Goal: Task Accomplishment & Management: Manage account settings

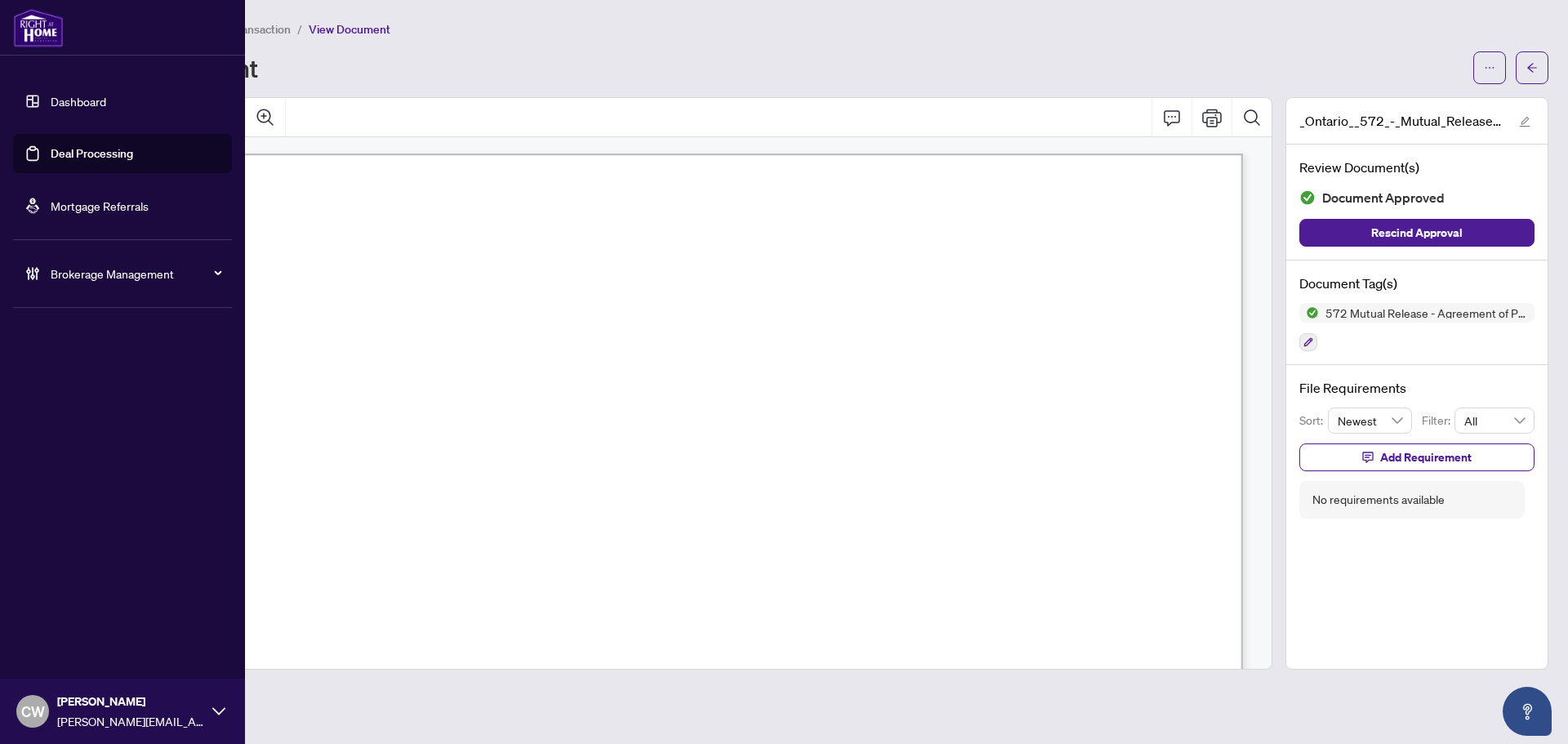
scroll to position [408, 0]
drag, startPoint x: 57, startPoint y: 140, endPoint x: 174, endPoint y: 142, distance: 117.0
click at [58, 147] on link "Deal Processing" at bounding box center [91, 153] width 82 height 15
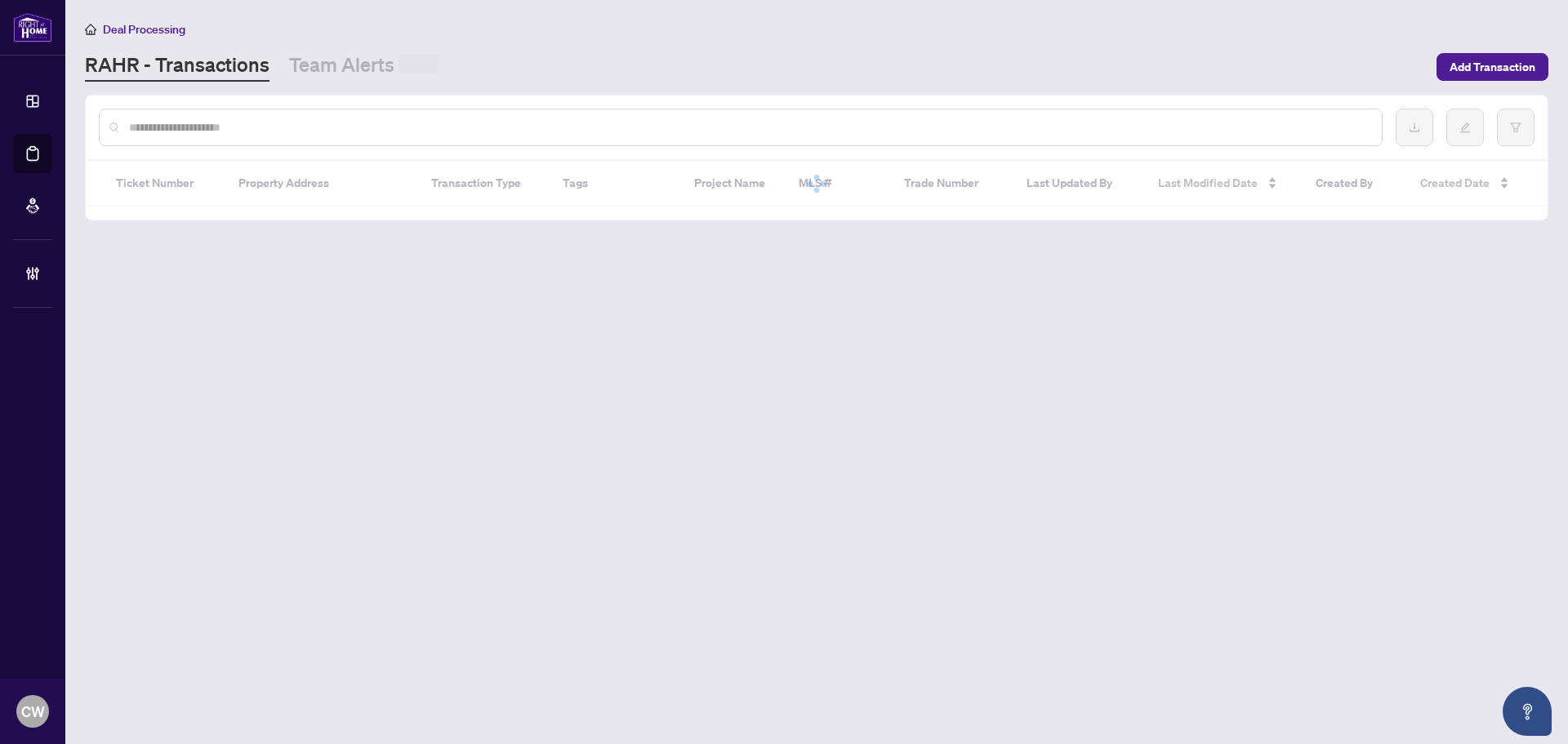
click at [345, 140] on div at bounding box center [740, 127] width 1284 height 37
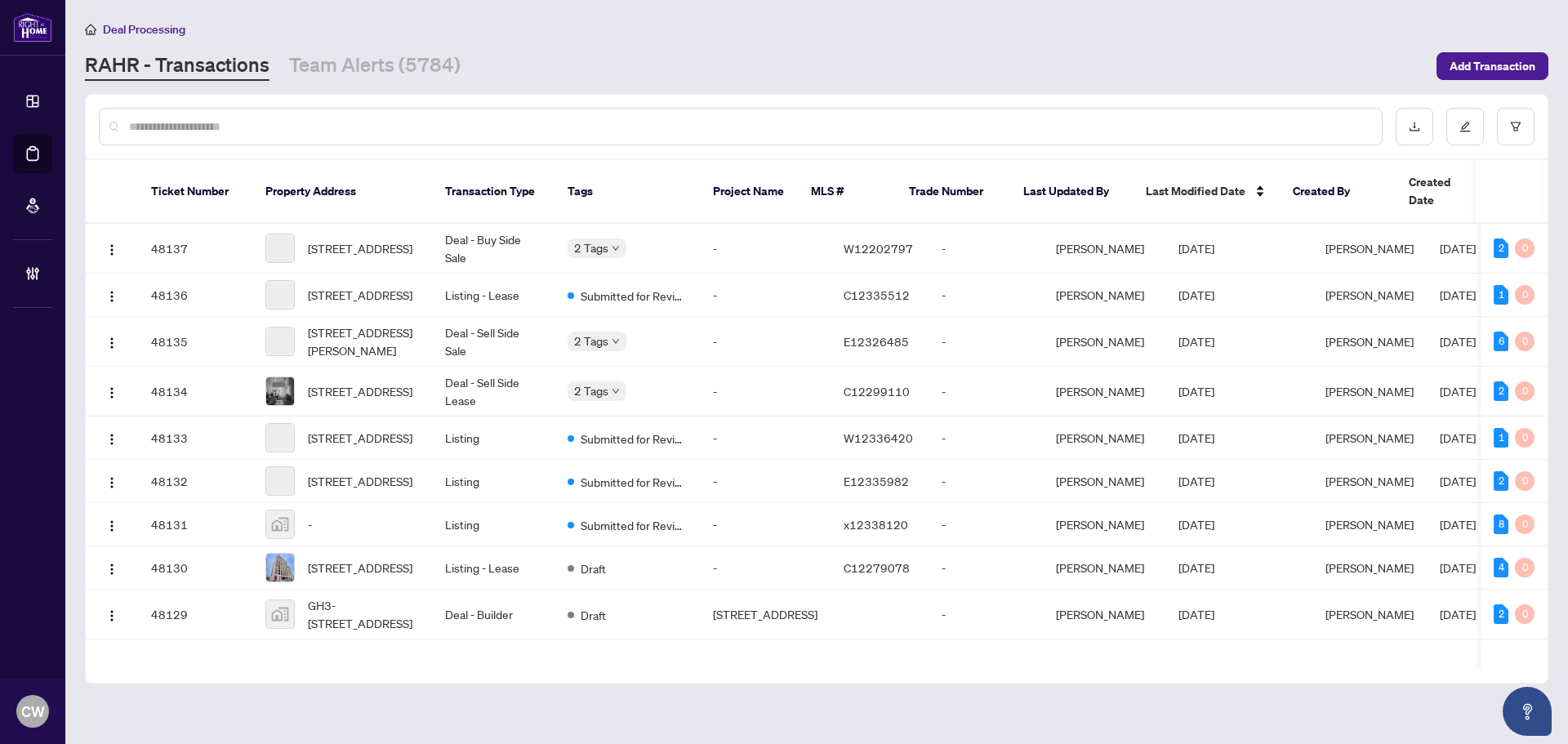
click at [330, 127] on input "text" at bounding box center [749, 127] width 1239 height 18
type input "*******"
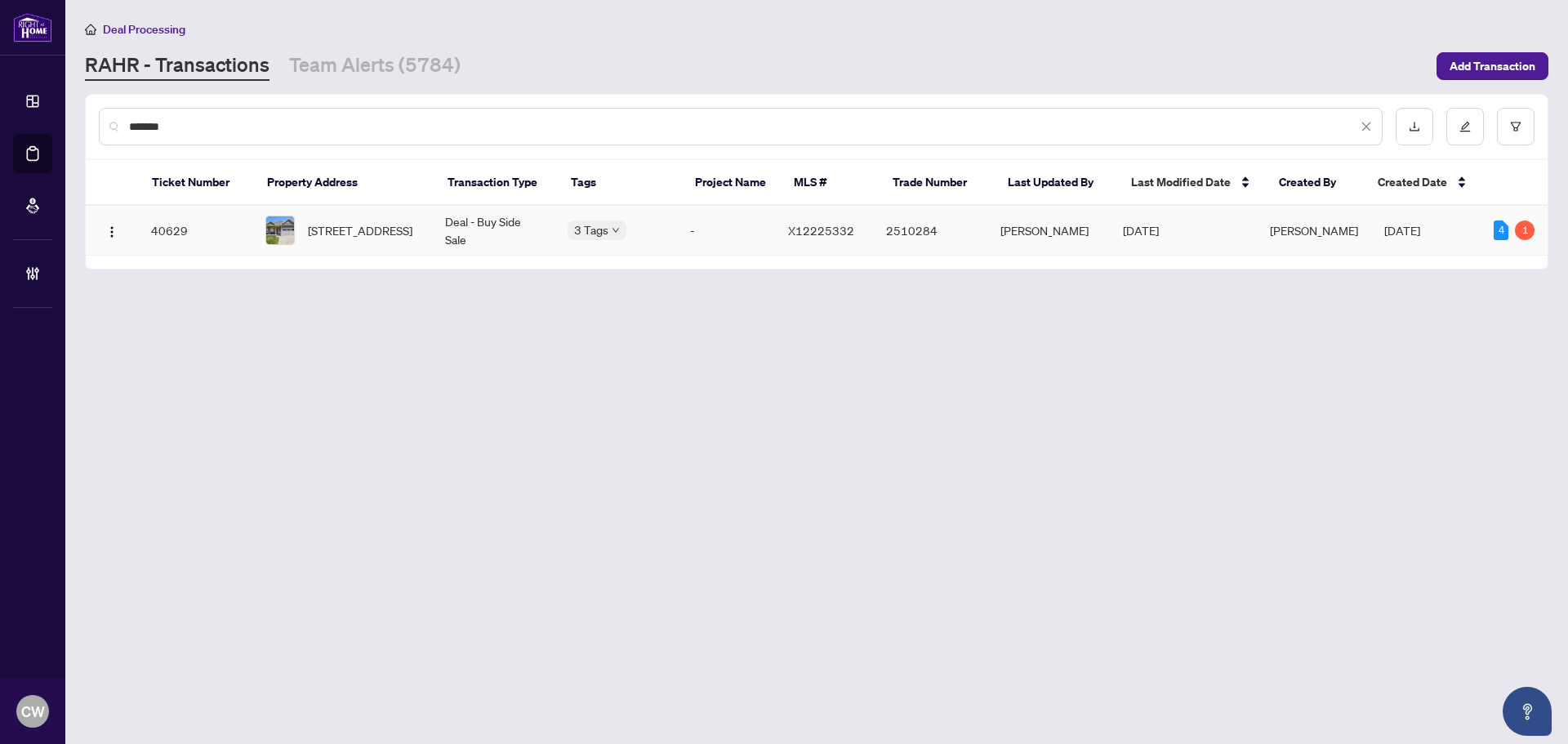
click at [364, 225] on span "[STREET_ADDRESS]" at bounding box center [360, 230] width 105 height 18
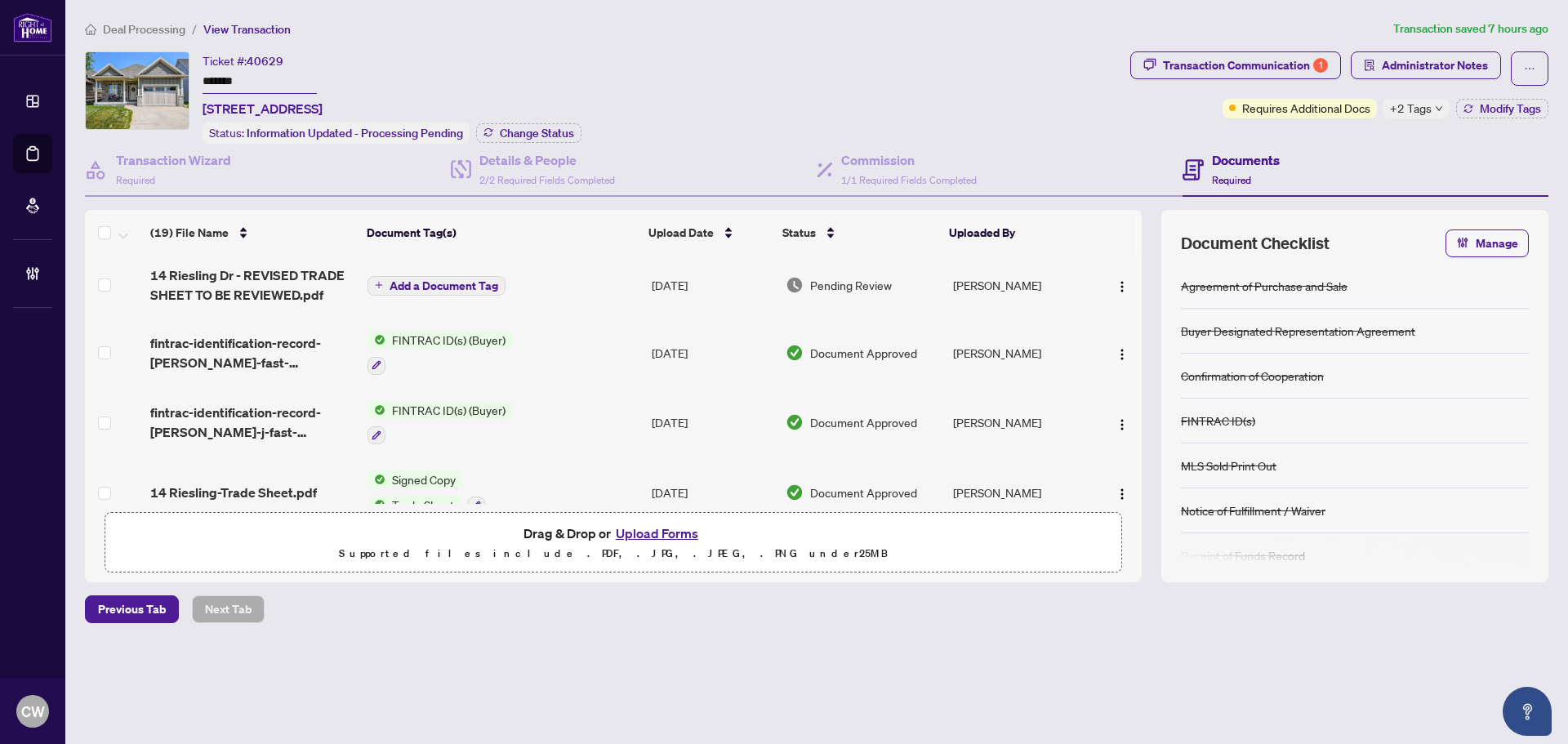
scroll to position [82, 0]
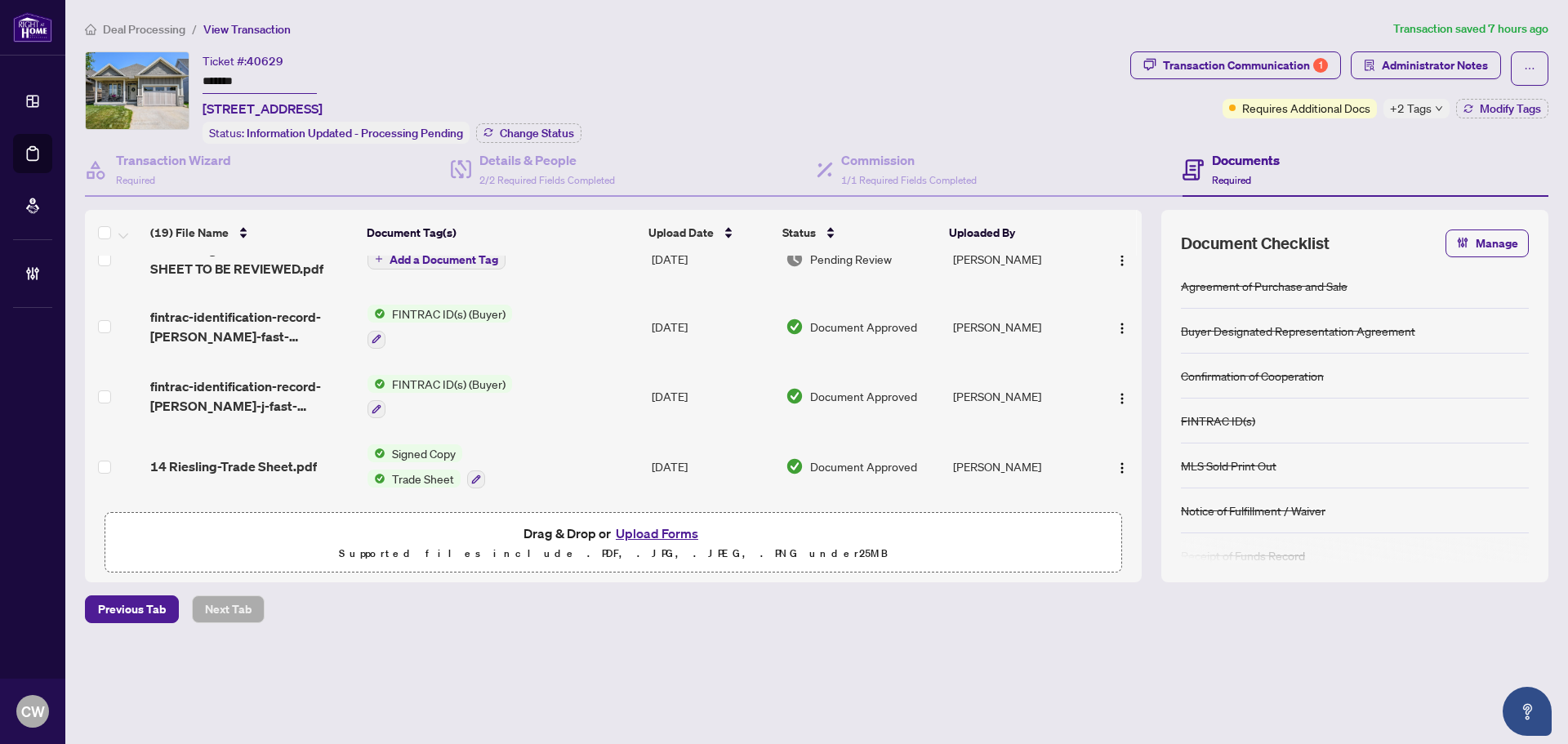
click at [257, 323] on span "fintrac-identification-record-[PERSON_NAME]-fast-20250808-073653.pdf" at bounding box center [252, 326] width 205 height 39
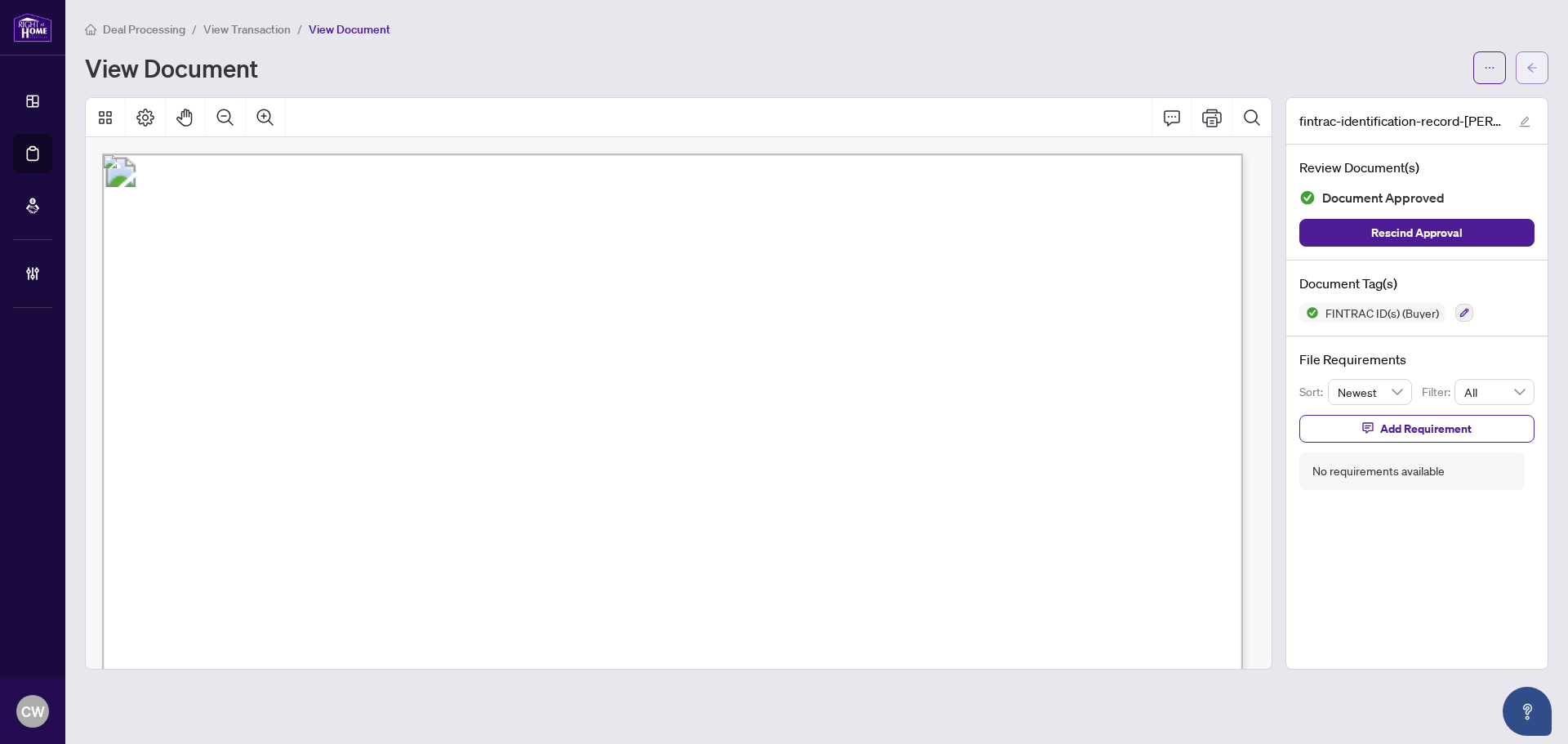
click at [1537, 64] on icon "arrow-left" at bounding box center [1532, 68] width 11 height 11
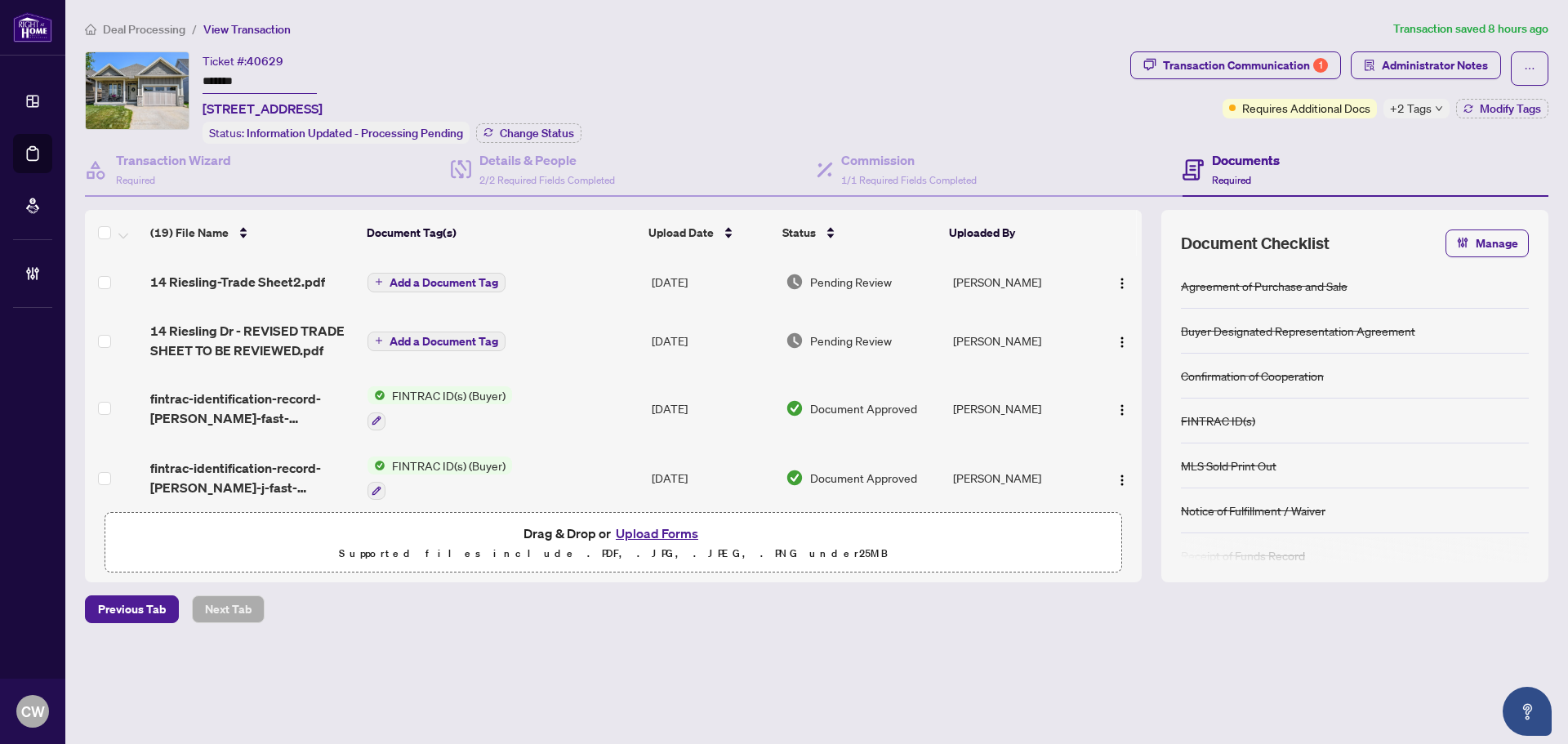
click at [1167, 742] on main "Deal Processing / View Transaction Transaction saved 8 hours ago Ticket #: 4062…" at bounding box center [817, 372] width 1503 height 744
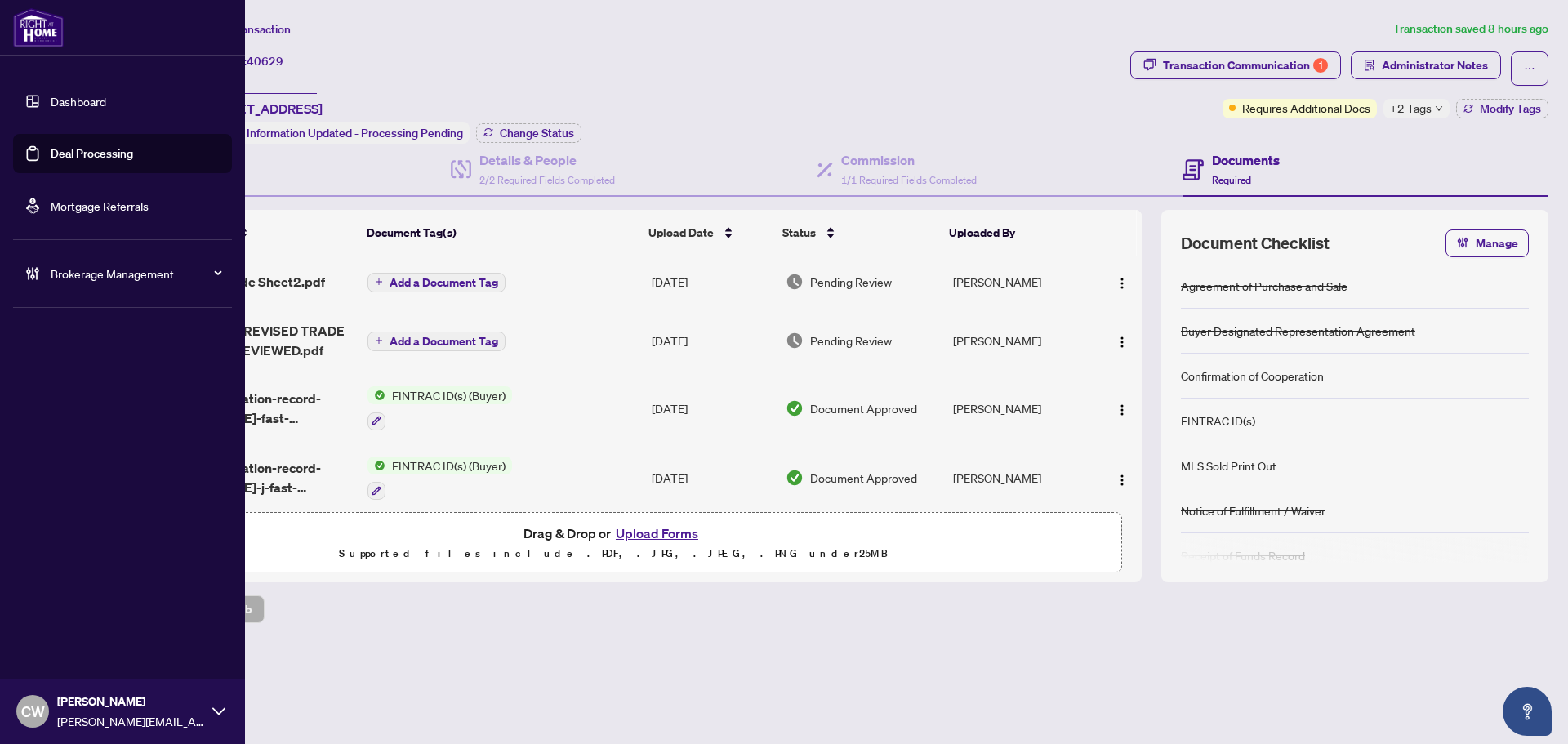
click at [36, 700] on span "CW" at bounding box center [32, 711] width 23 height 23
click at [66, 652] on span "Logout" at bounding box center [66, 649] width 36 height 26
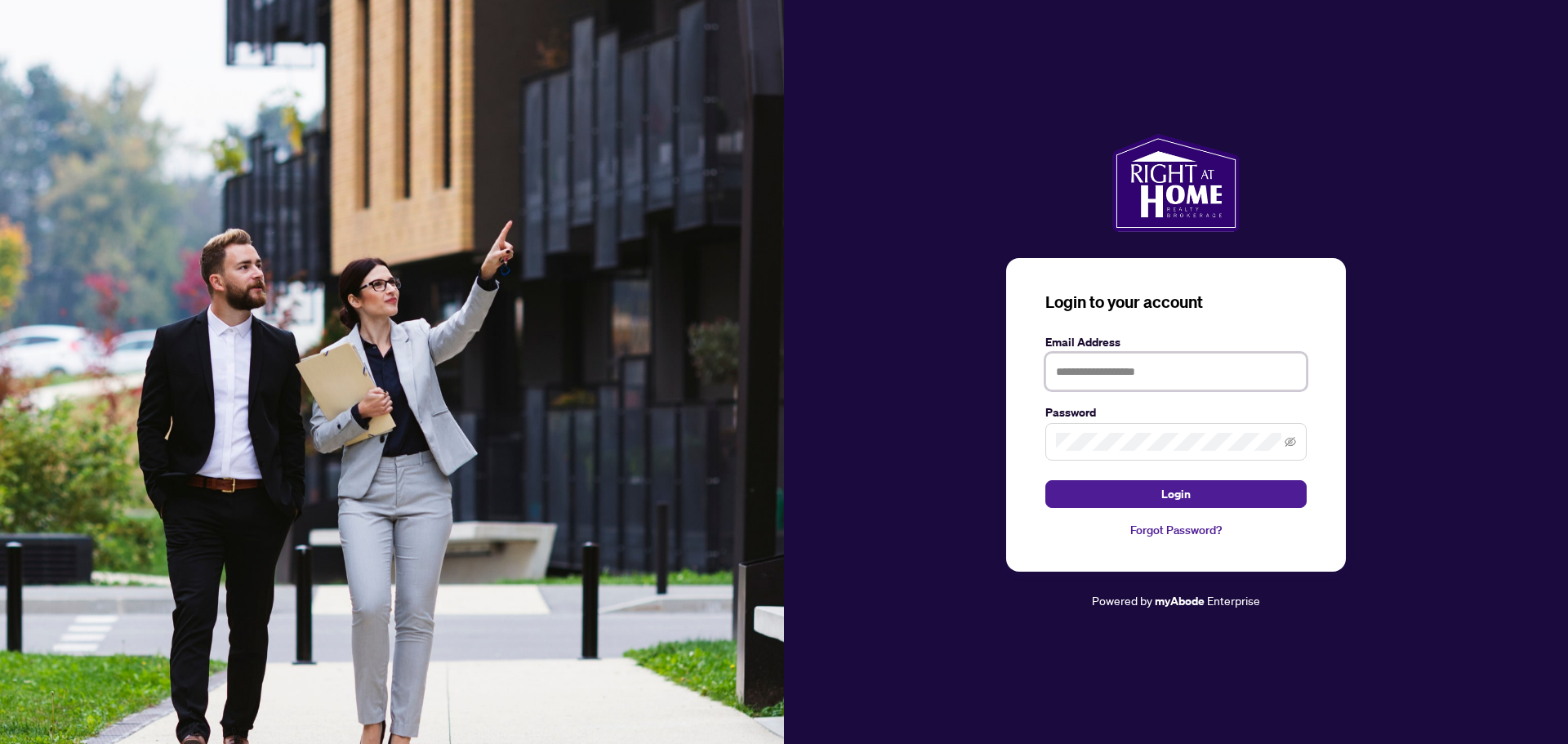
type input "**********"
